Goal: Book appointment/travel/reservation

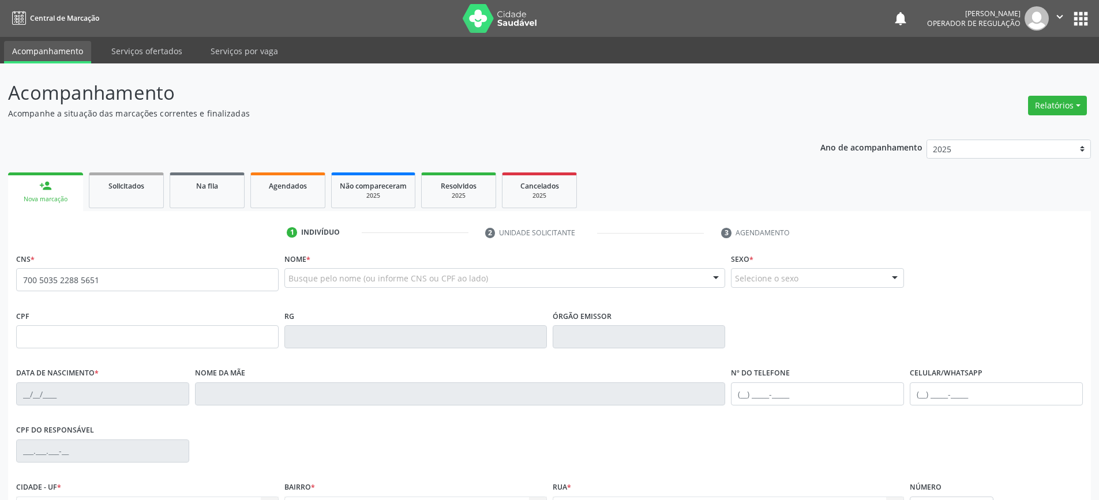
type input "700 5035 2288 5651"
type input "0301948577"
type input "[DATE]"
type input "[PHONE_NUMBER]"
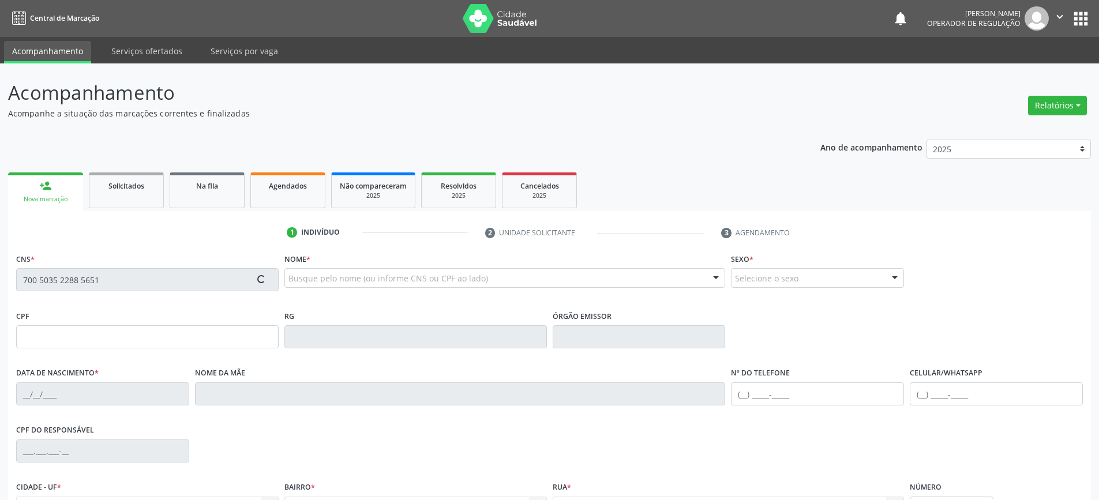
type input "254.749.015-34"
type input "S/N"
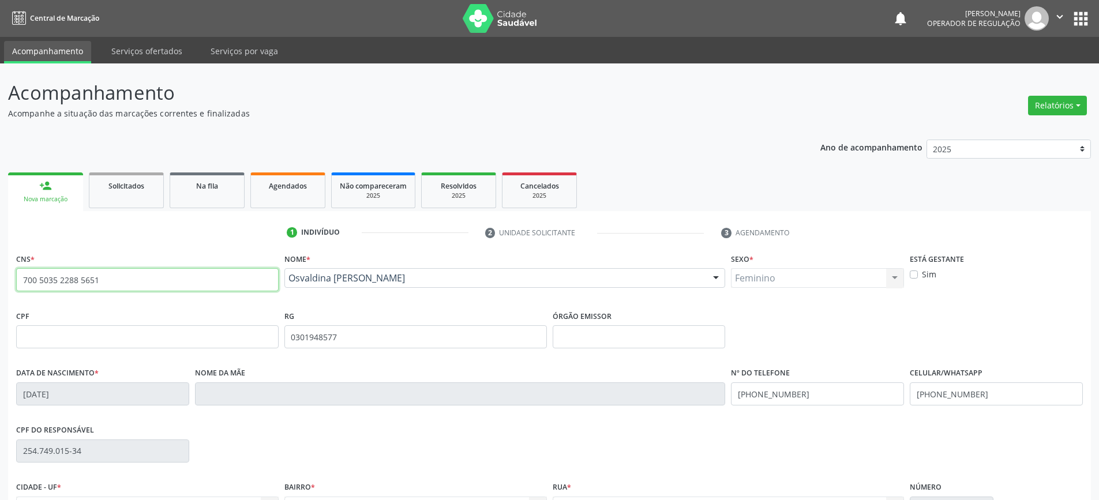
drag, startPoint x: 20, startPoint y: 277, endPoint x: 144, endPoint y: 288, distance: 123.9
click at [144, 288] on input "700 5035 2288 5651" at bounding box center [147, 279] width 262 height 23
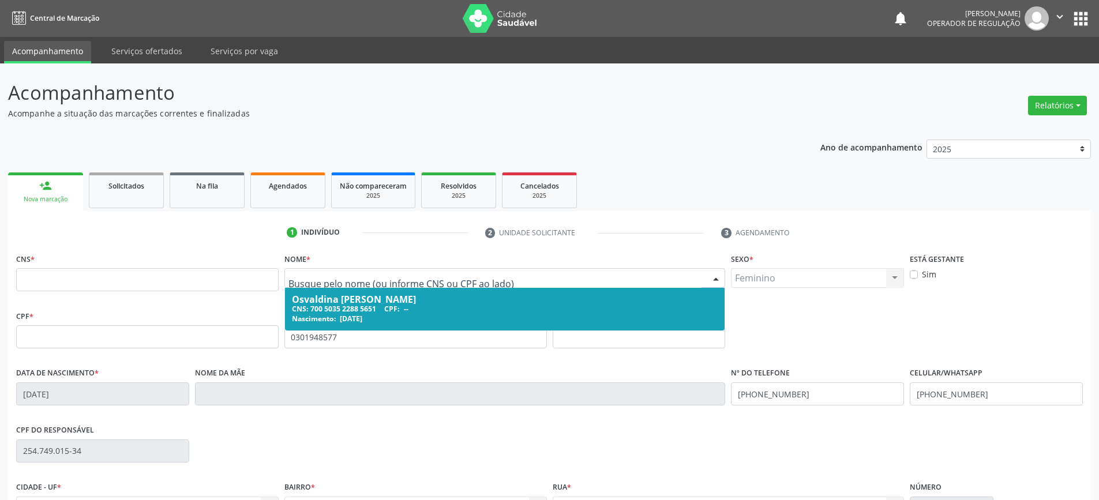
drag, startPoint x: 410, startPoint y: 279, endPoint x: 307, endPoint y: 301, distance: 105.7
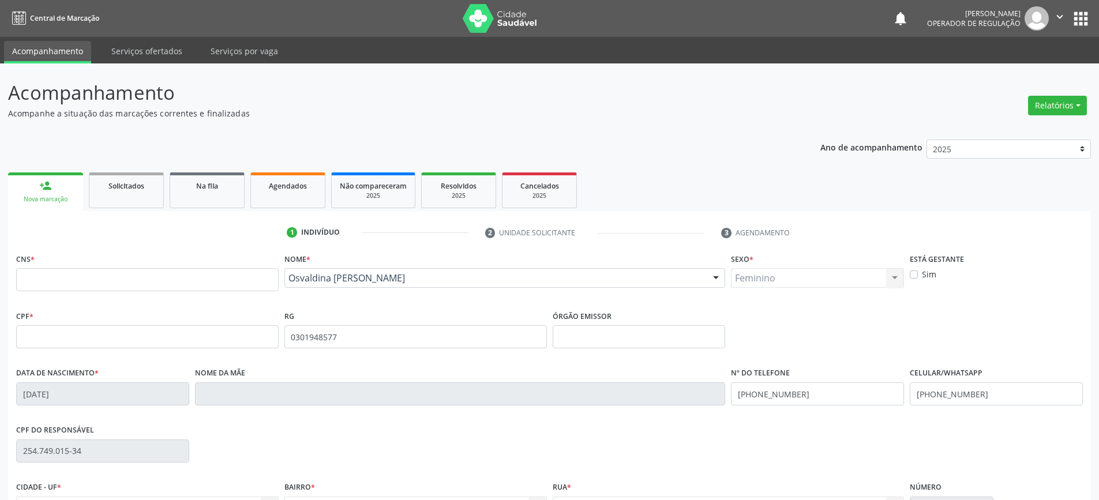
click at [198, 303] on div "CNS *" at bounding box center [147, 278] width 268 height 57
click at [122, 282] on input "text" at bounding box center [147, 279] width 262 height 23
paste input "701 0048 9705 8190"
type input "701 0048 9705 8190"
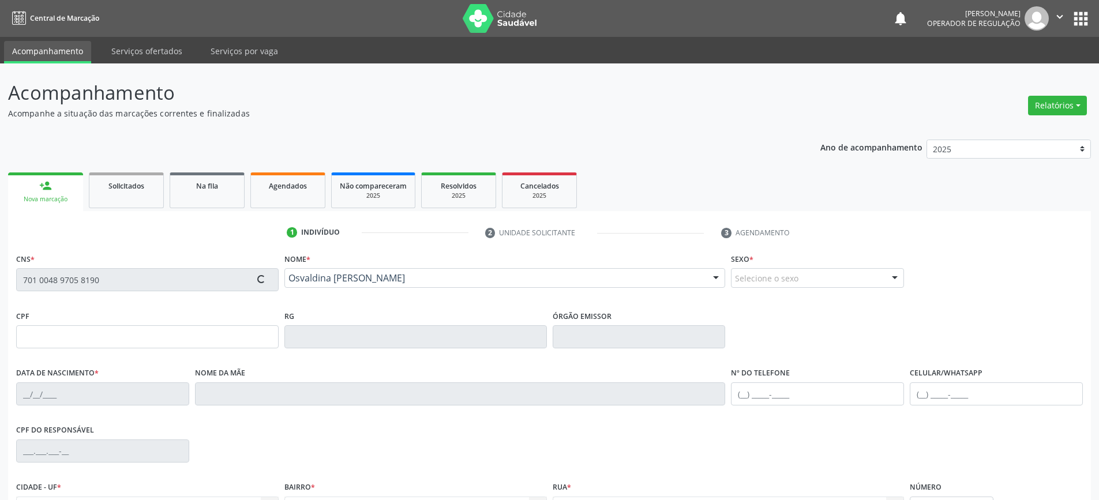
type input "0360836313"
type input "[DATE]"
type input "[PHONE_NUMBER]"
type input "372.737.795-04"
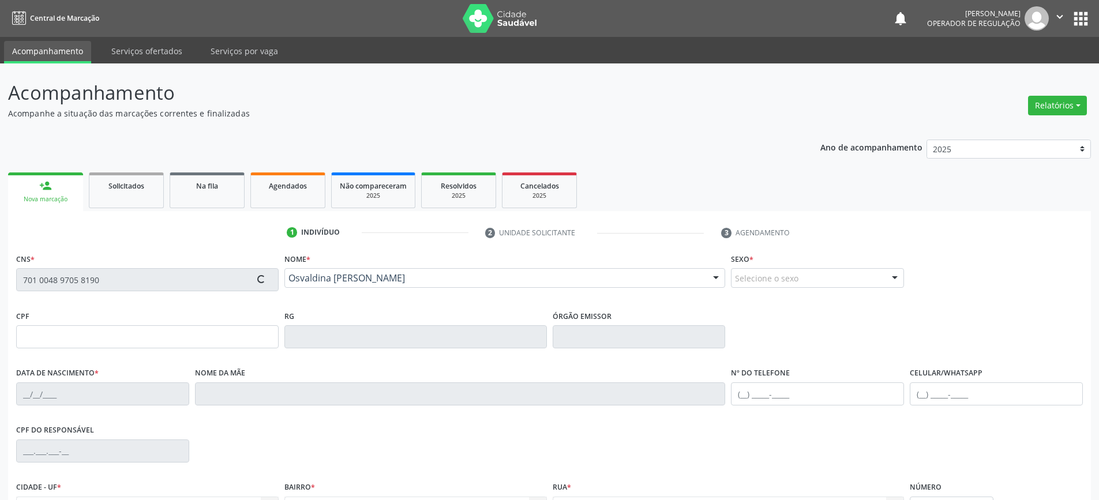
type input "S/N"
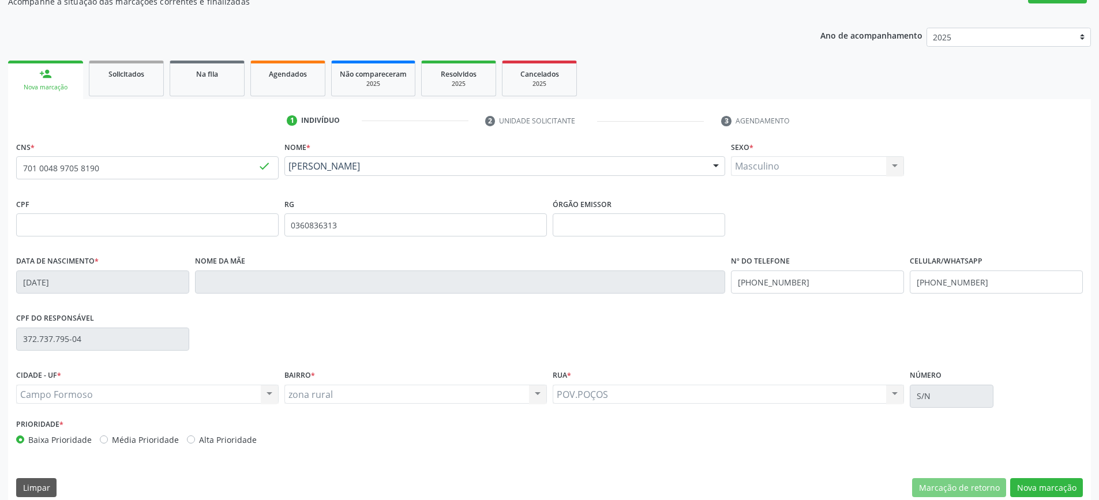
scroll to position [125, 0]
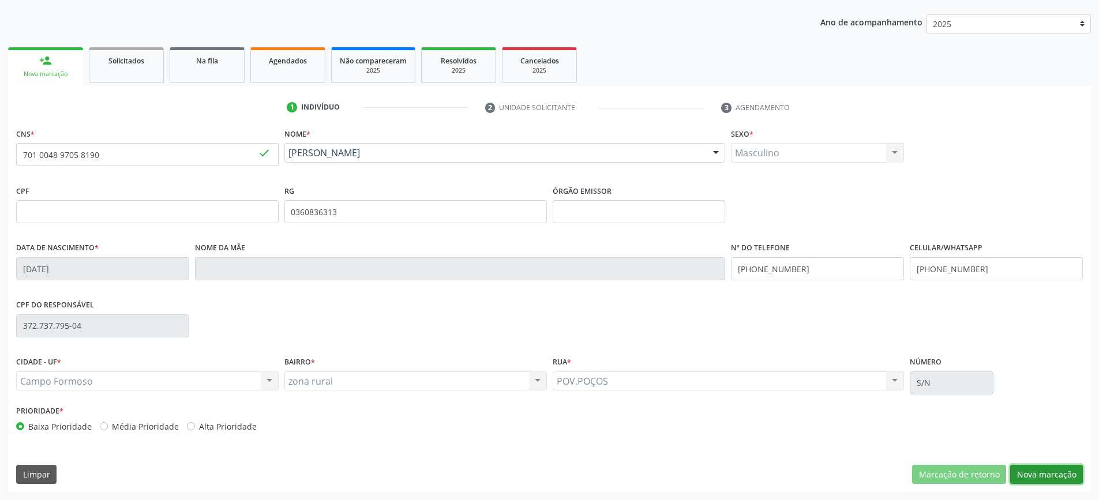
click at [1041, 473] on button "Nova marcação" at bounding box center [1046, 475] width 73 height 20
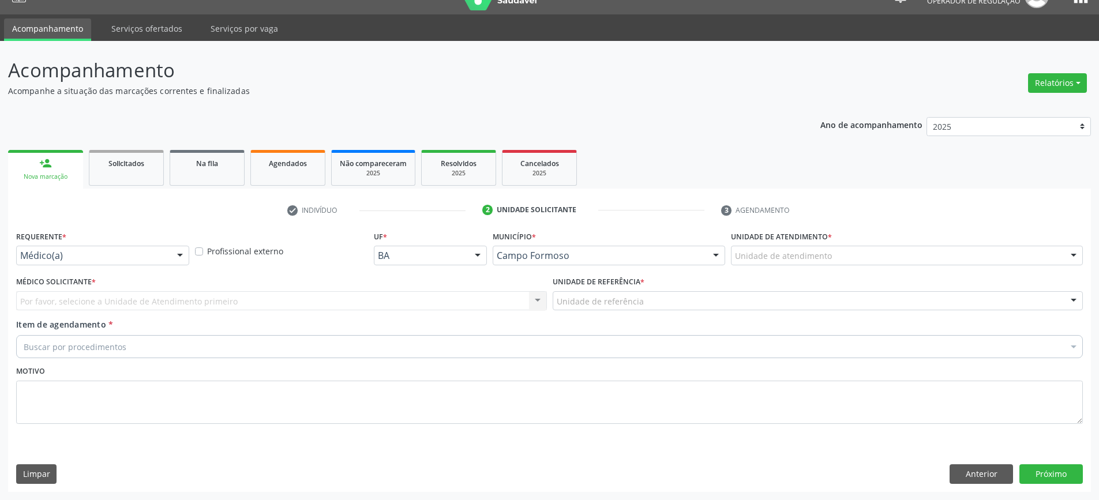
scroll to position [22, 0]
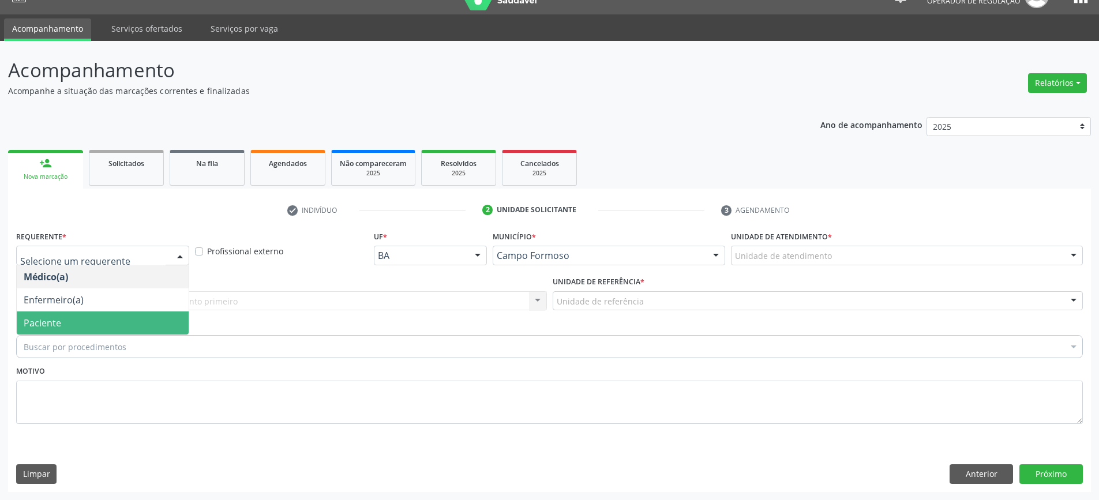
click at [67, 324] on span "Paciente" at bounding box center [103, 322] width 172 height 23
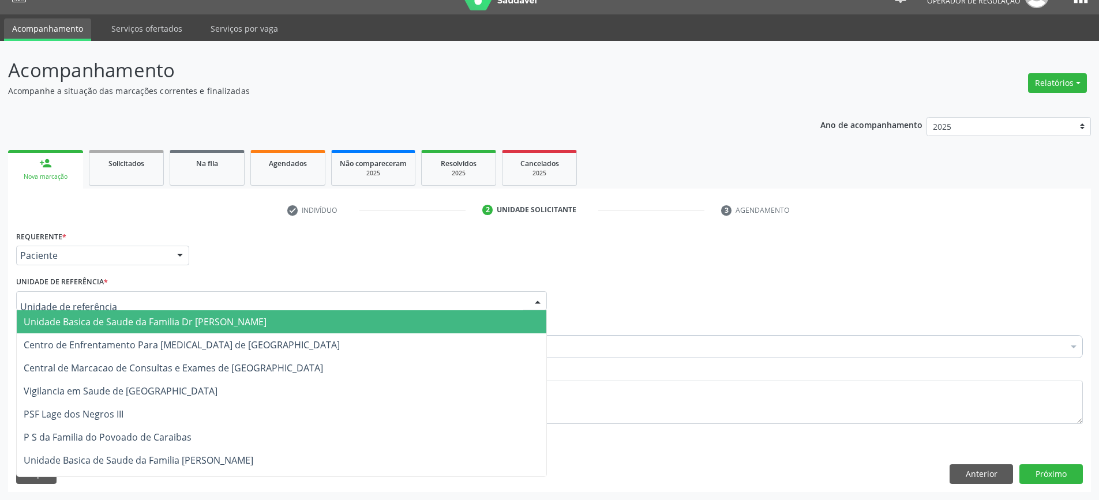
click at [87, 322] on span "Unidade Basica de Saude da Familia Dr [PERSON_NAME]" at bounding box center [145, 322] width 243 height 13
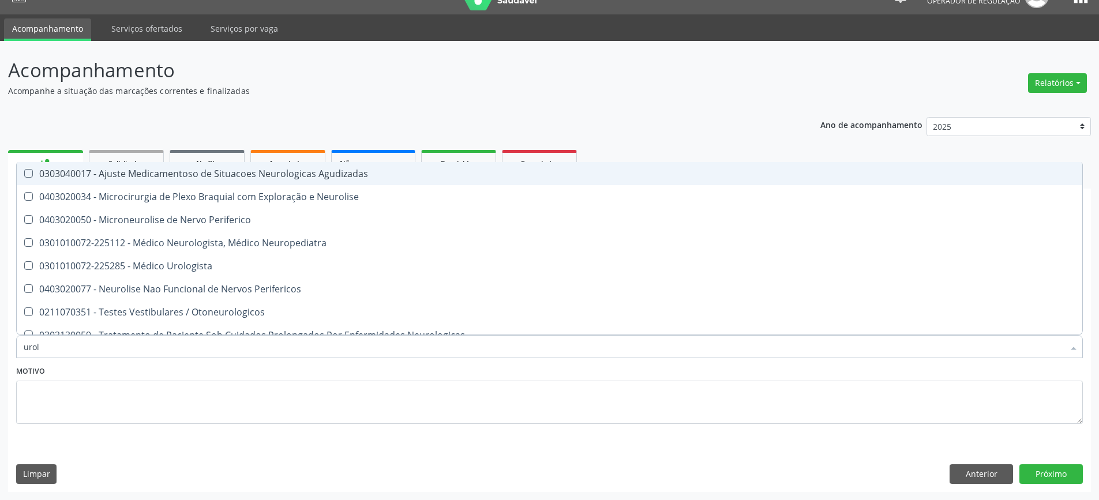
type input "urolo"
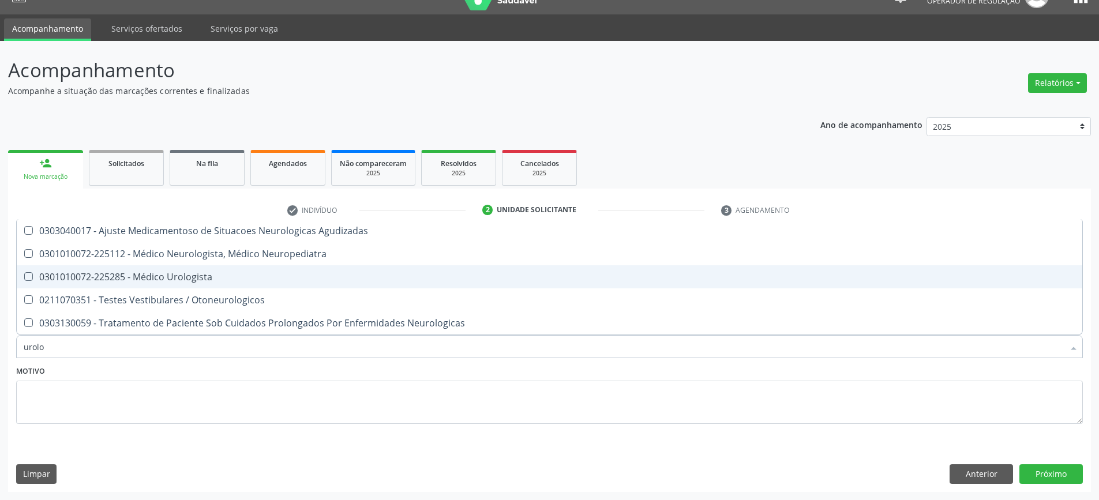
click at [159, 277] on div "0301010072-225285 - Médico Urologista" at bounding box center [549, 276] width 1051 height 9
checkbox Urologista "true"
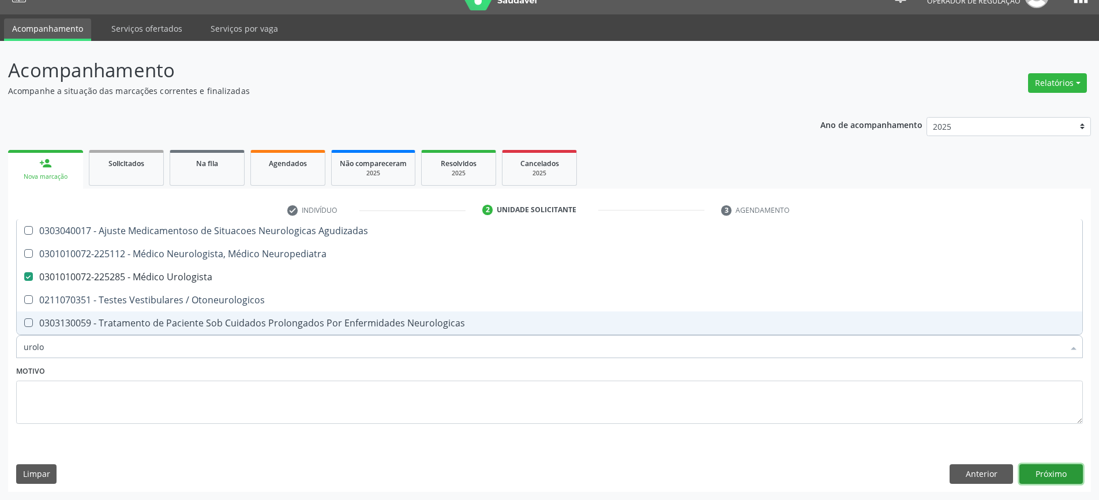
click at [1028, 472] on button "Próximo" at bounding box center [1050, 474] width 63 height 20
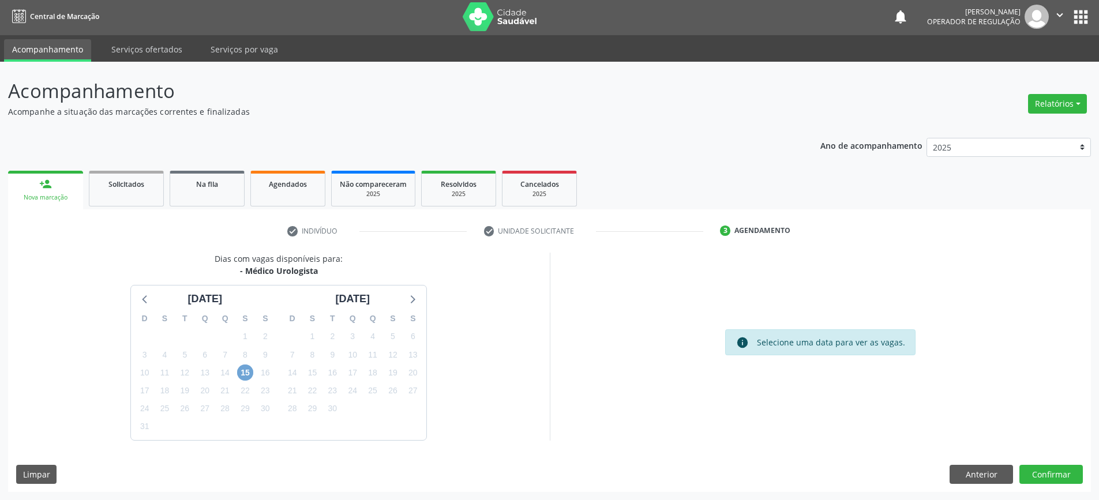
click at [246, 373] on span "15" at bounding box center [245, 373] width 16 height 16
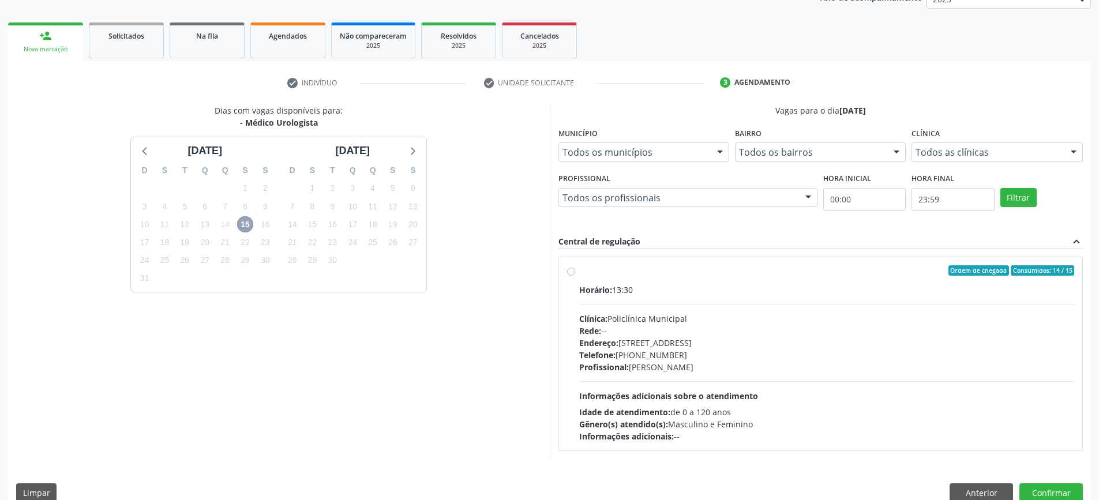
scroll to position [168, 0]
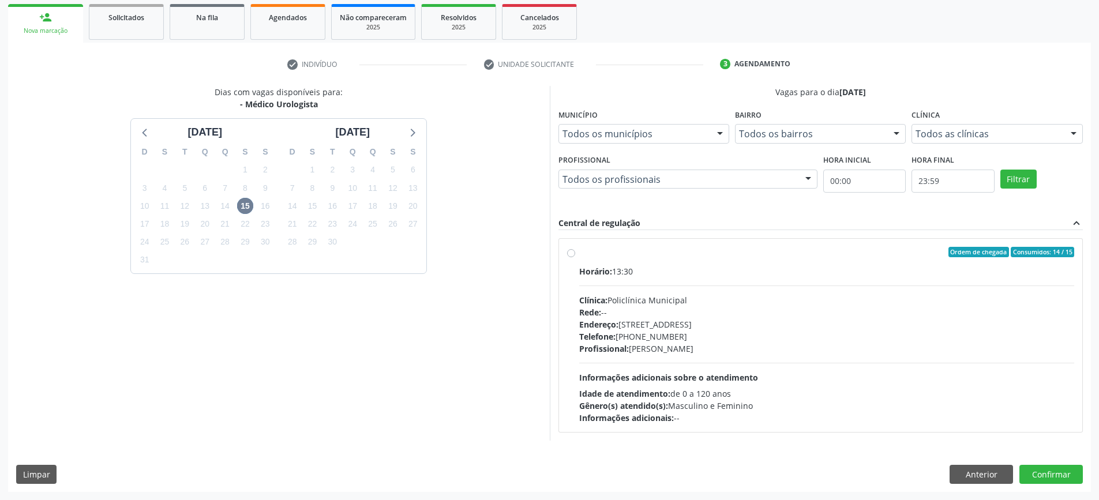
click at [716, 256] on div "Ordem de chegada Consumidos: 14 / 15" at bounding box center [826, 252] width 495 height 10
click at [575, 256] on input "Ordem de chegada Consumidos: 14 / 15 Horário: 13:30 Clínica: Policlínica Munici…" at bounding box center [571, 252] width 8 height 10
radio input "true"
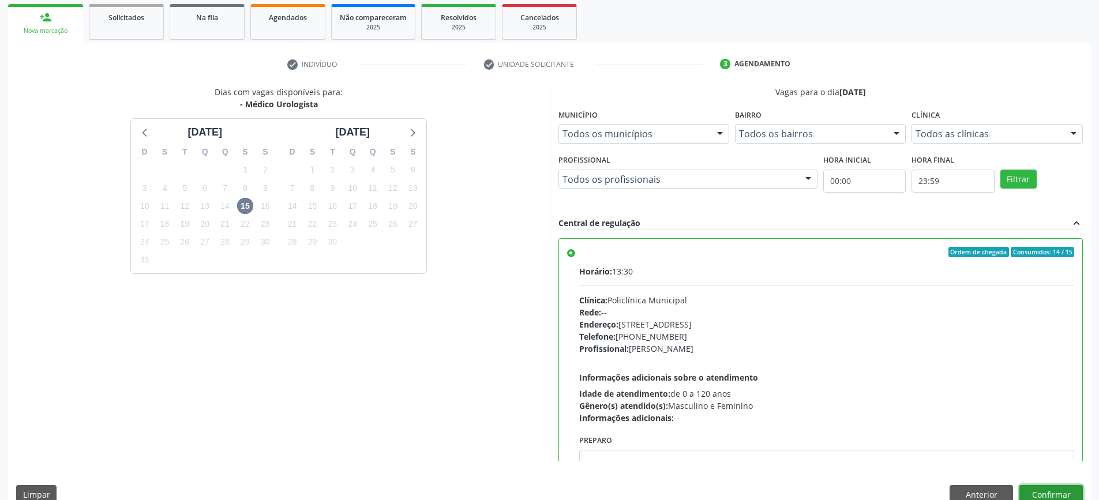
click at [1043, 490] on button "Confirmar" at bounding box center [1050, 495] width 63 height 20
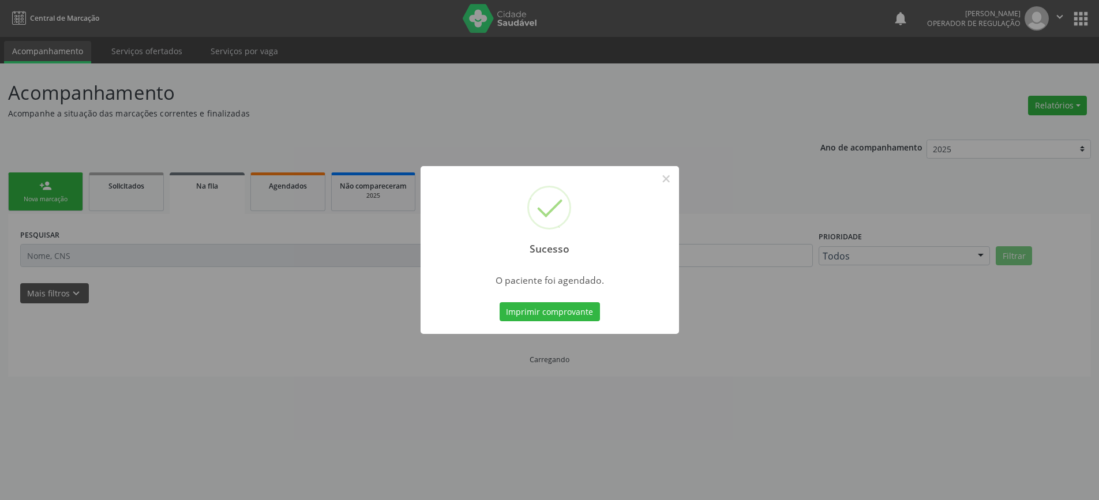
scroll to position [0, 0]
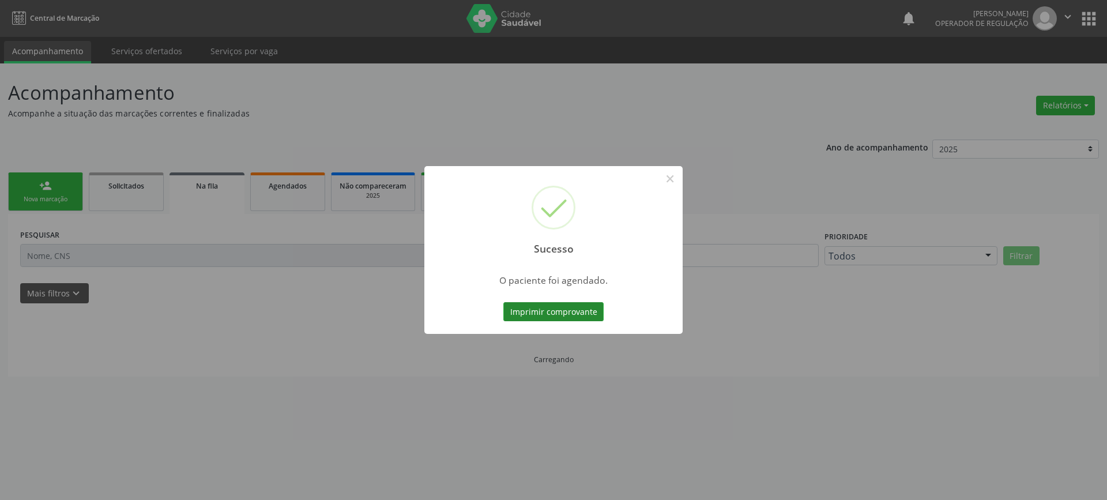
click at [553, 309] on button "Imprimir comprovante" at bounding box center [554, 312] width 100 height 20
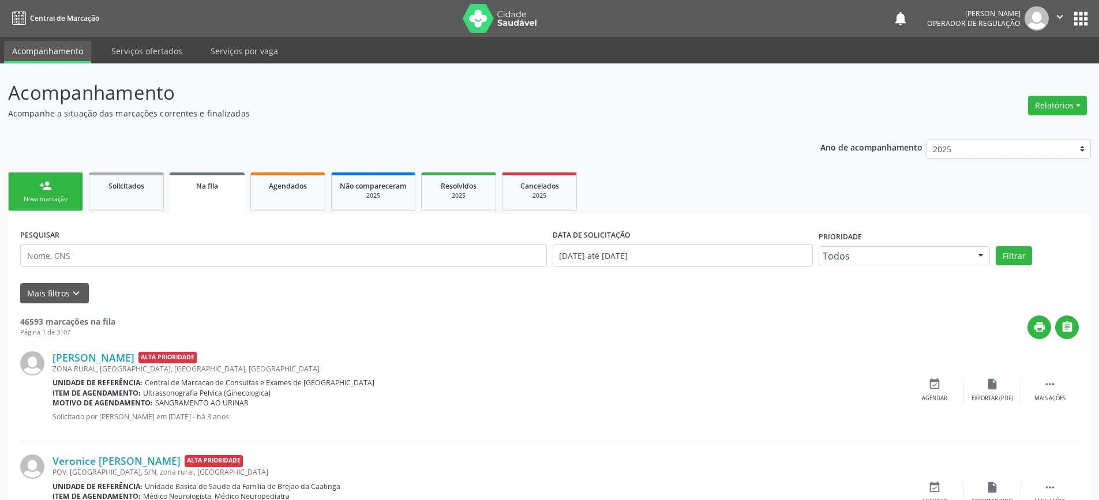
click at [40, 180] on div "person_add" at bounding box center [45, 185] width 13 height 13
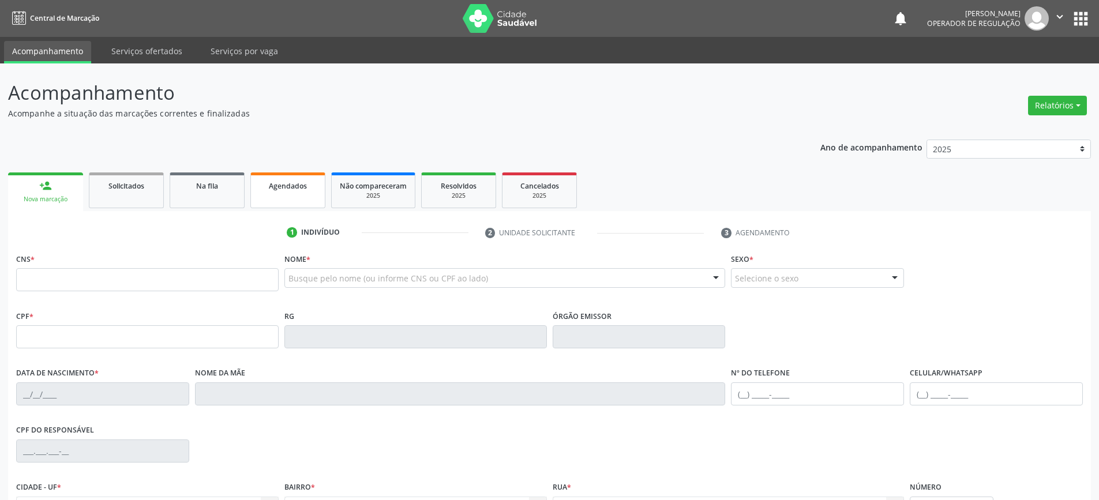
click at [293, 183] on span "Agendados" at bounding box center [288, 186] width 38 height 10
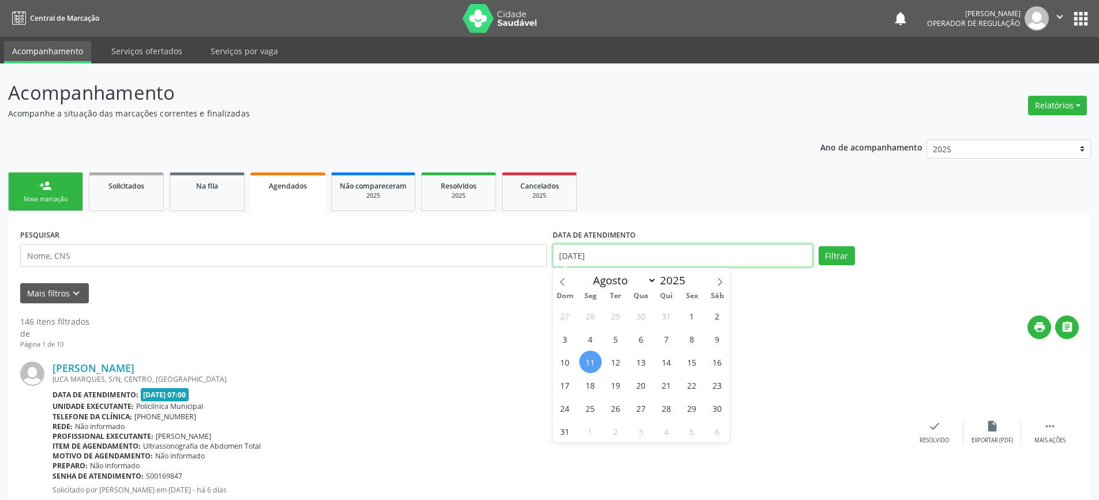
drag, startPoint x: 621, startPoint y: 256, endPoint x: 513, endPoint y: 270, distance: 108.2
click at [519, 270] on div "PESQUISAR DATA DE ATENDIMENTO [DATE] Filtrar" at bounding box center [549, 250] width 1064 height 49
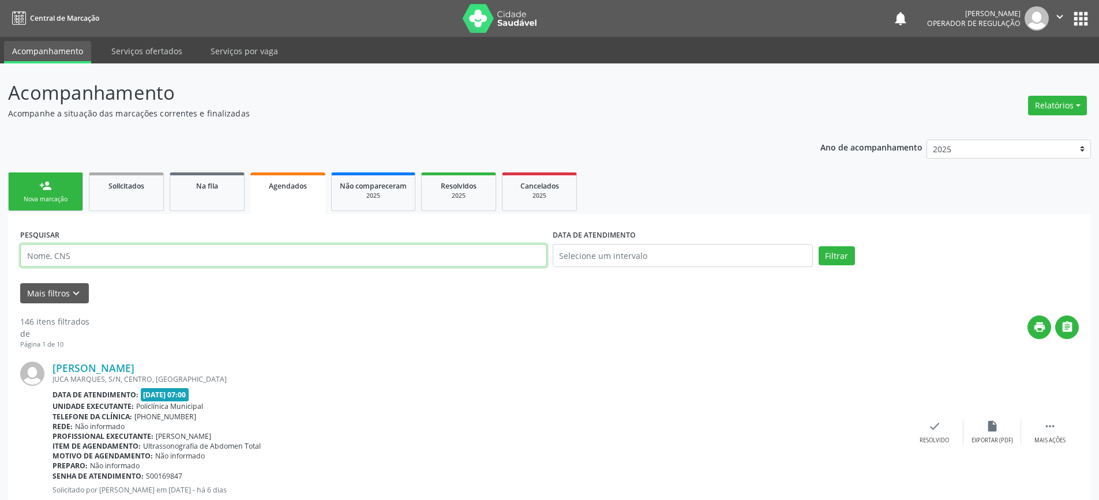
click at [37, 257] on input "text" at bounding box center [283, 255] width 527 height 23
type input "vaneide de [PERSON_NAME]"
click at [818, 246] on button "Filtrar" at bounding box center [836, 256] width 36 height 20
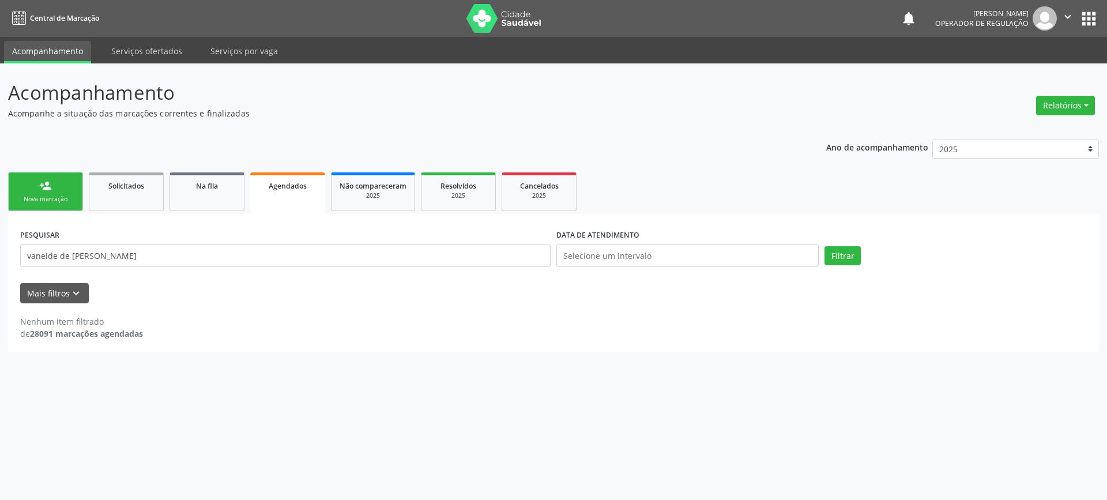
click at [45, 211] on link "person_add Nova marcação" at bounding box center [45, 191] width 75 height 39
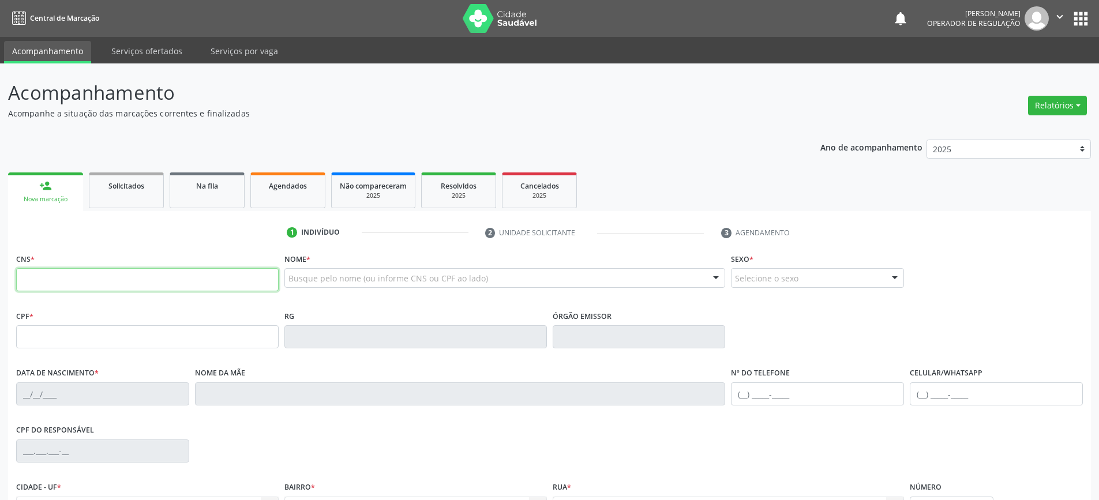
click at [99, 278] on input "text" at bounding box center [147, 279] width 262 height 23
click at [266, 183] on div "Agendados" at bounding box center [288, 185] width 58 height 12
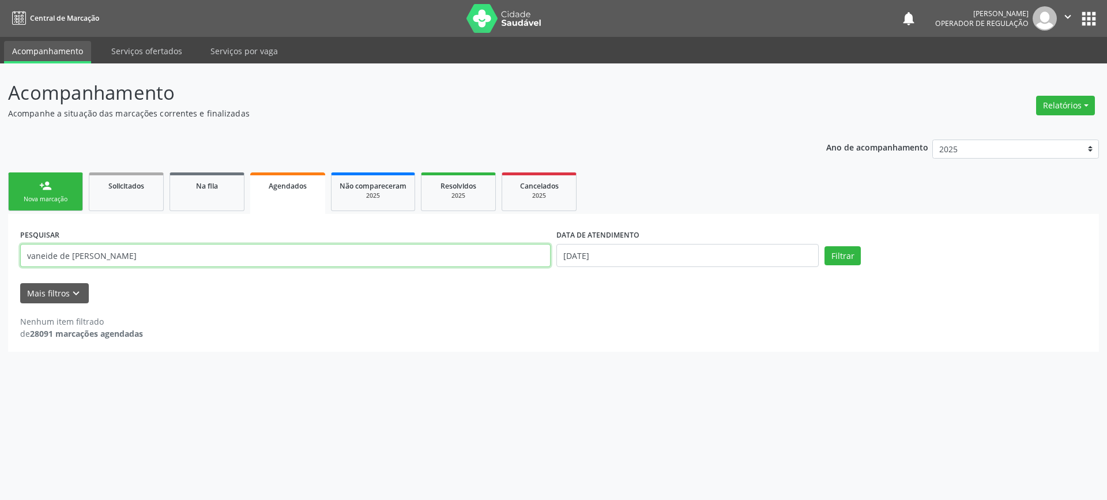
drag, startPoint x: 173, startPoint y: 257, endPoint x: 0, endPoint y: 247, distance: 173.3
click at [0, 247] on div "Acompanhamento Acompanhe a situação das marcações correntes e finalizadas Relat…" at bounding box center [553, 281] width 1107 height 437
type input "706204009515262"
drag, startPoint x: 607, startPoint y: 256, endPoint x: 553, endPoint y: 271, distance: 56.3
click at [553, 271] on body "Central de Marcação notifications [PERSON_NAME] Operador de regulação  Configu…" at bounding box center [553, 250] width 1107 height 500
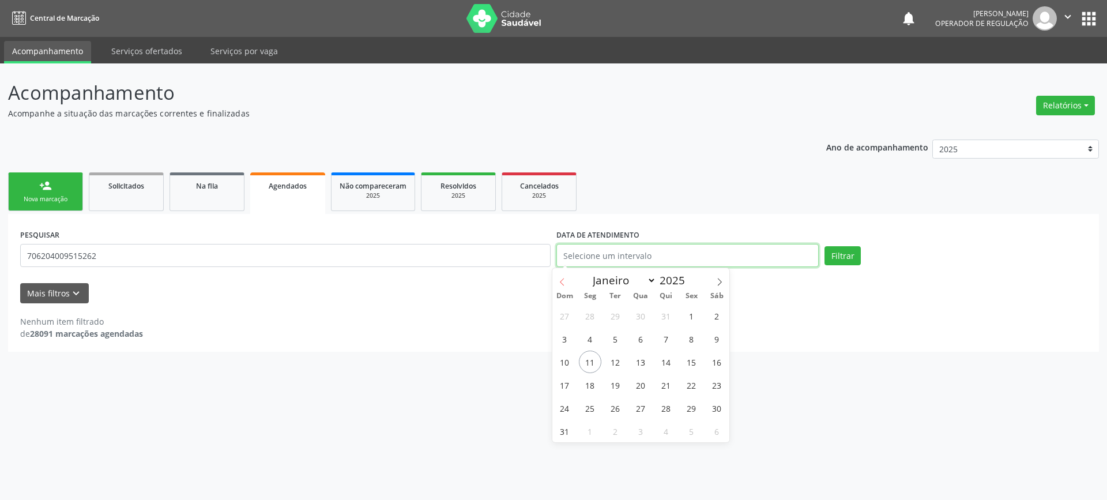
click at [825, 246] on button "Filtrar" at bounding box center [843, 256] width 36 height 20
click at [832, 251] on button "Filtrar" at bounding box center [843, 256] width 36 height 20
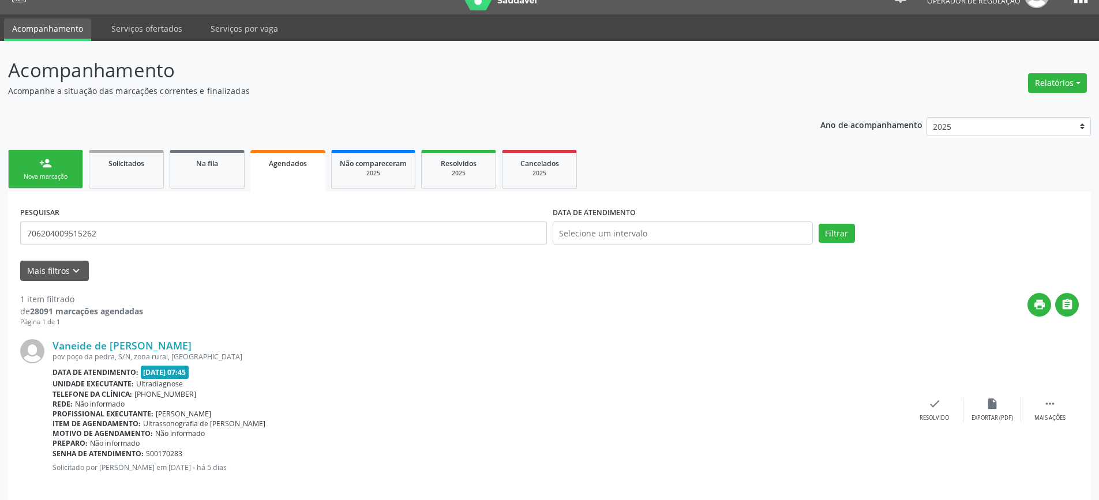
scroll to position [35, 0]
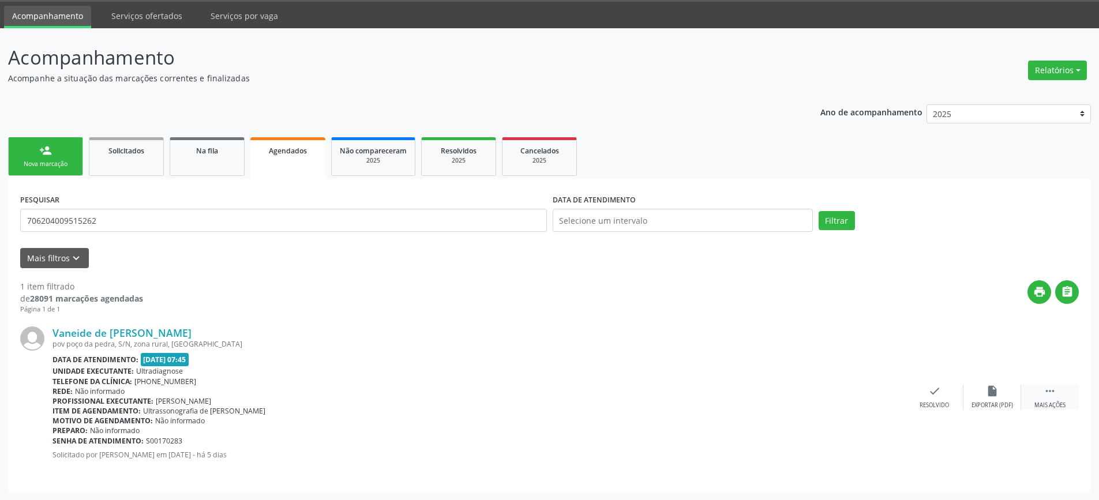
click at [1050, 394] on icon "" at bounding box center [1049, 391] width 13 height 13
click at [821, 394] on icon "print" at bounding box center [819, 391] width 13 height 13
click at [38, 157] on link "person_add Nova marcação" at bounding box center [45, 156] width 75 height 39
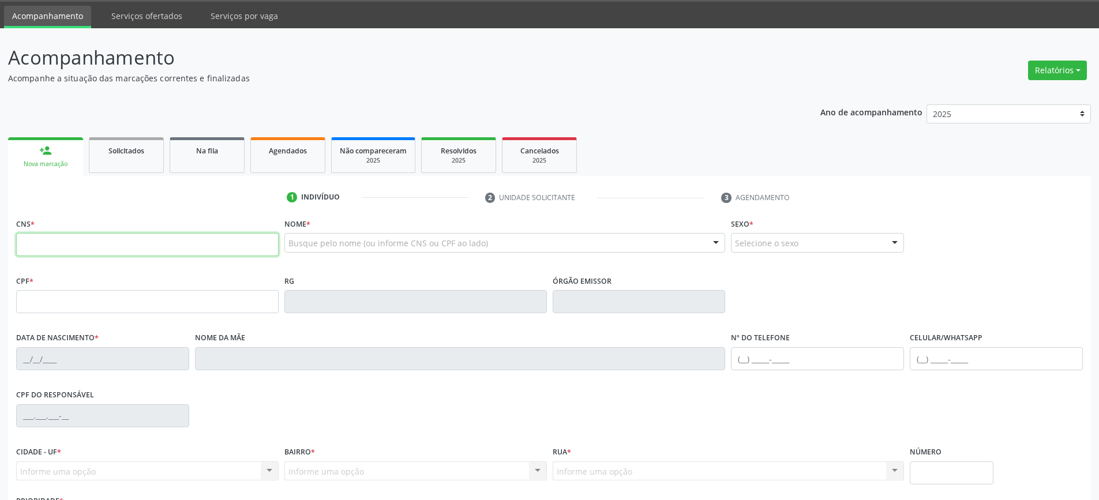
click at [113, 245] on input "text" at bounding box center [147, 244] width 262 height 23
type input "700 9009 9076 3494"
type input "2037842783"
type input "[DATE]"
type input "[PHONE_NUMBER]"
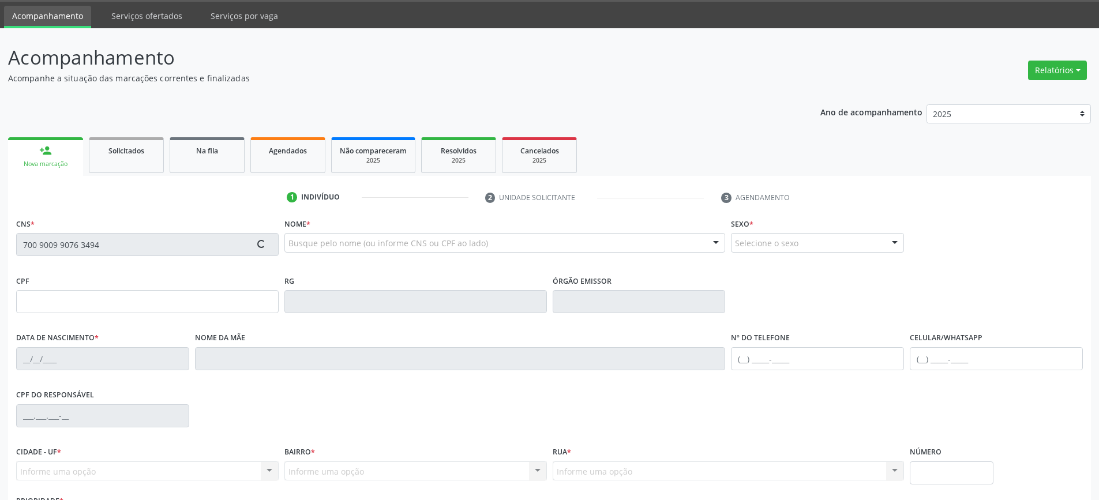
type input "065.324.495-98"
type input "SN"
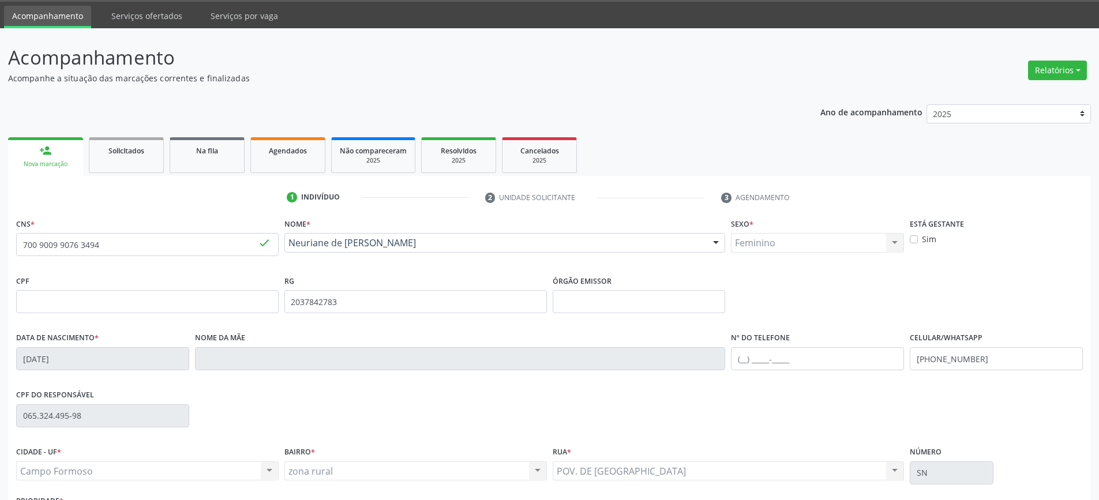
click at [44, 153] on div "person_add" at bounding box center [45, 150] width 13 height 13
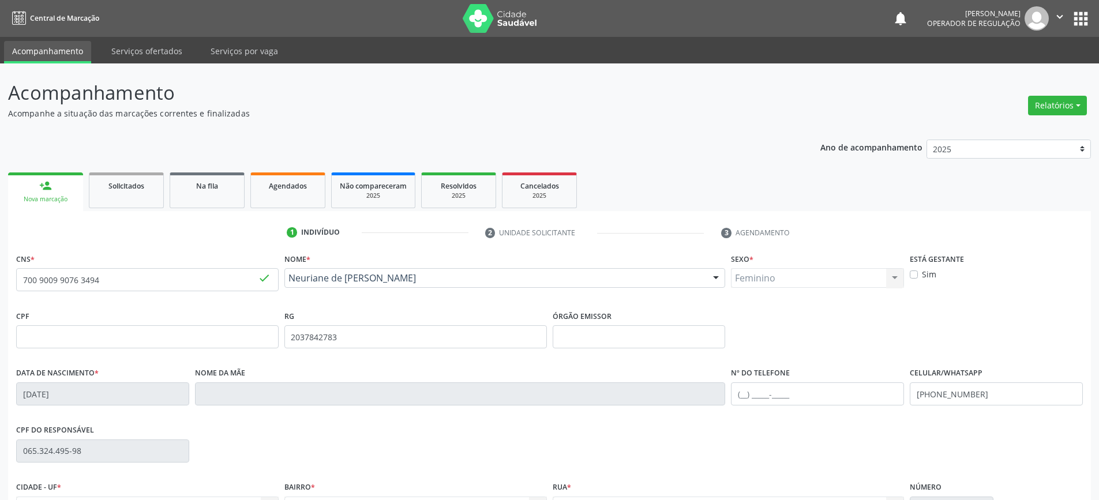
click at [1061, 17] on icon "" at bounding box center [1059, 16] width 13 height 13
click at [1026, 70] on link "Sair" at bounding box center [1030, 70] width 80 height 16
